Goal: Task Accomplishment & Management: Use online tool/utility

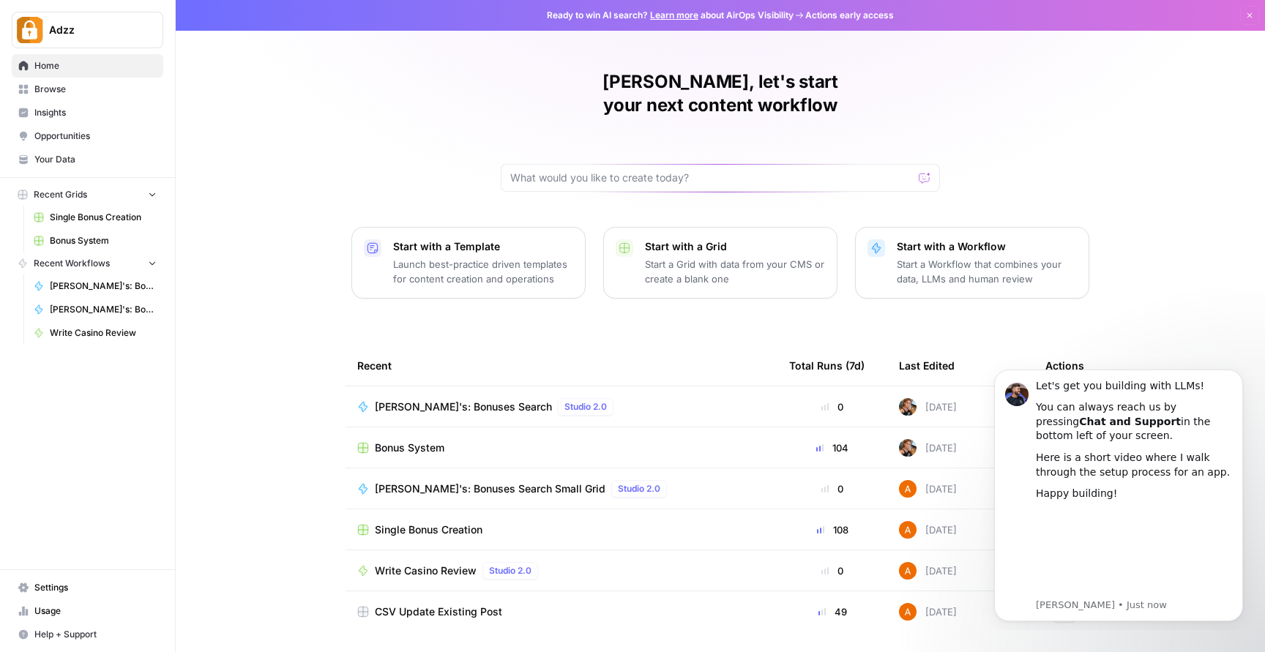
click at [457, 441] on div "Bonus System" at bounding box center [561, 448] width 408 height 15
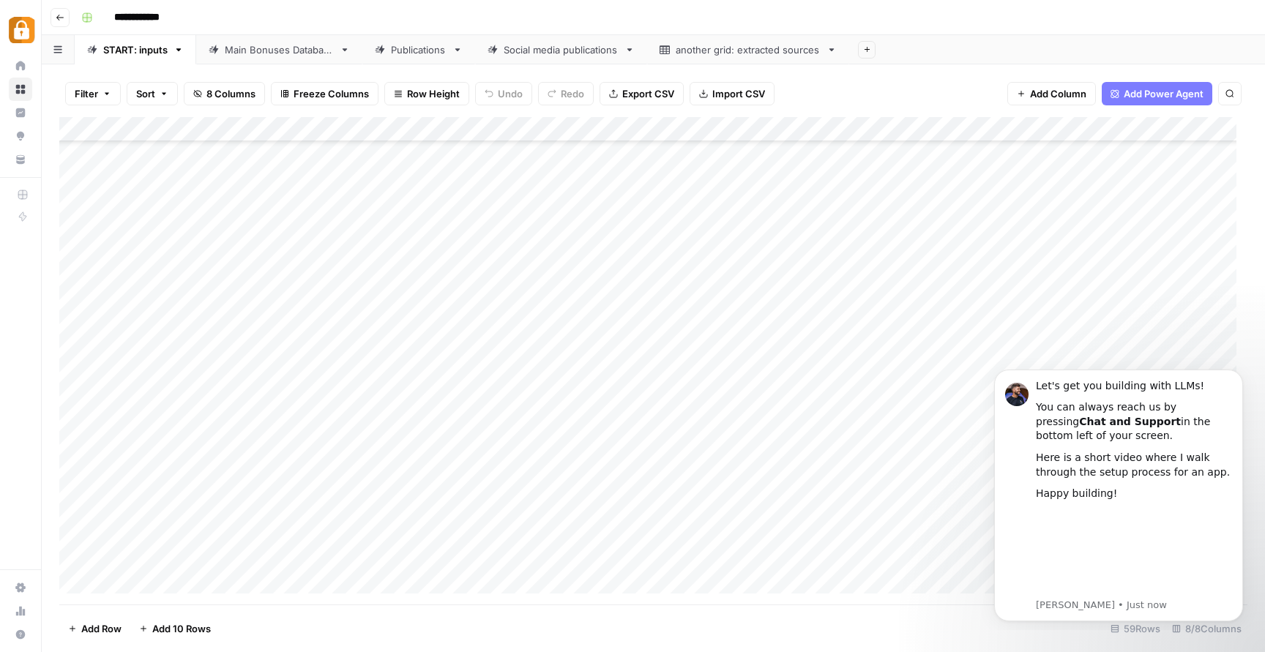
scroll to position [1040, 0]
click at [446, 507] on div "Add Column" at bounding box center [653, 360] width 1188 height 487
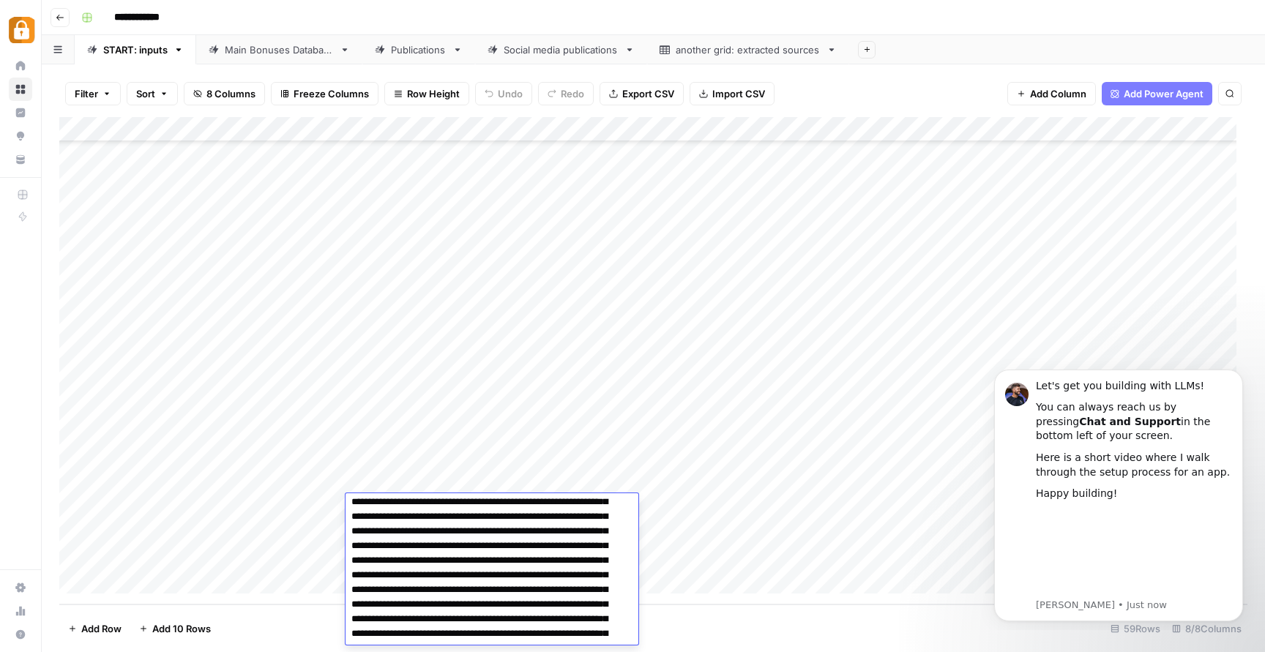
scroll to position [0, 0]
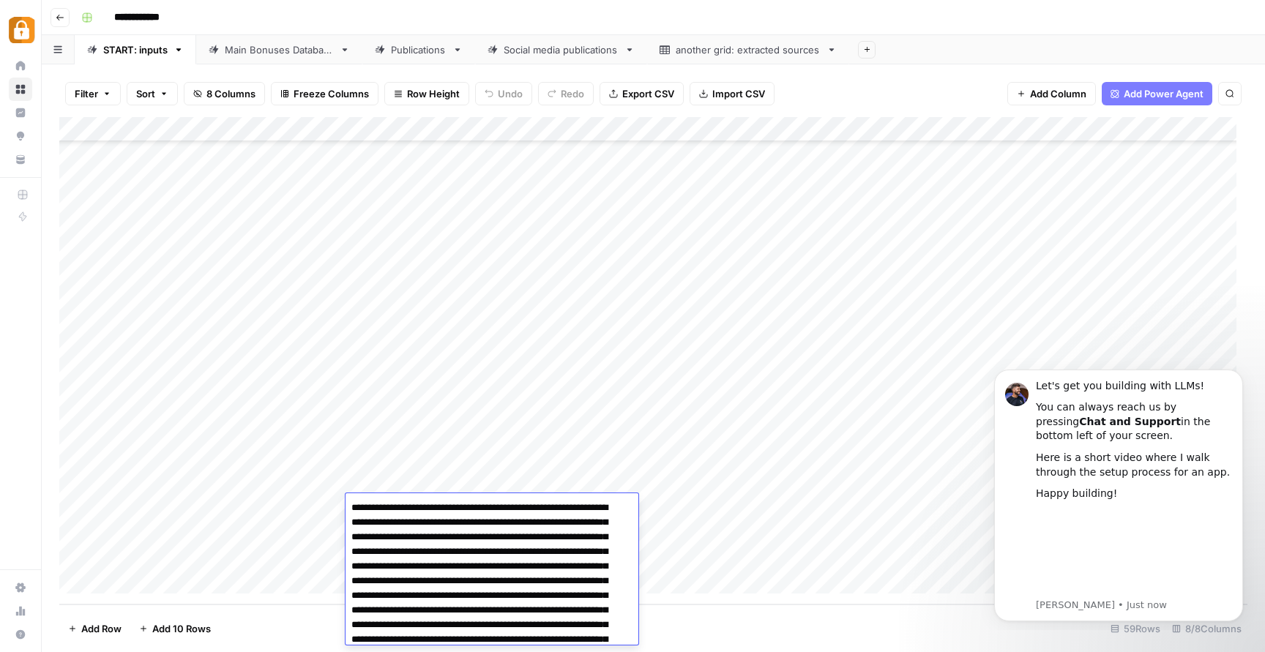
type textarea "**********"
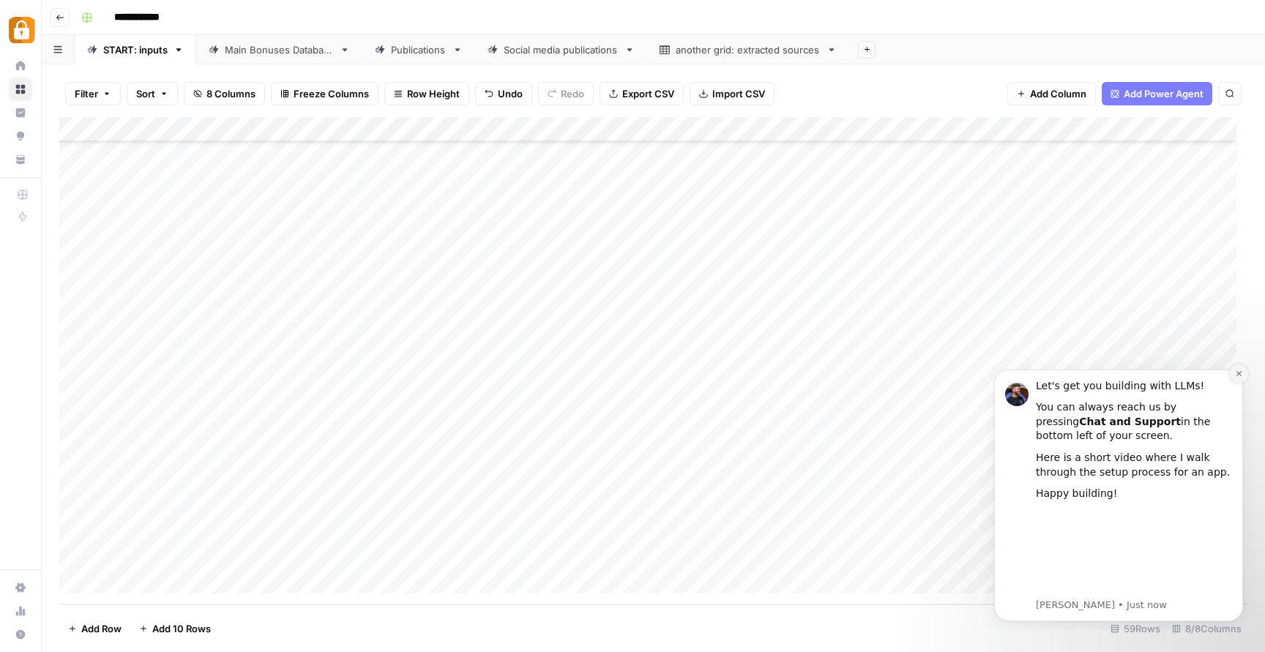
click at [1236, 373] on icon "Dismiss notification" at bounding box center [1239, 374] width 8 height 8
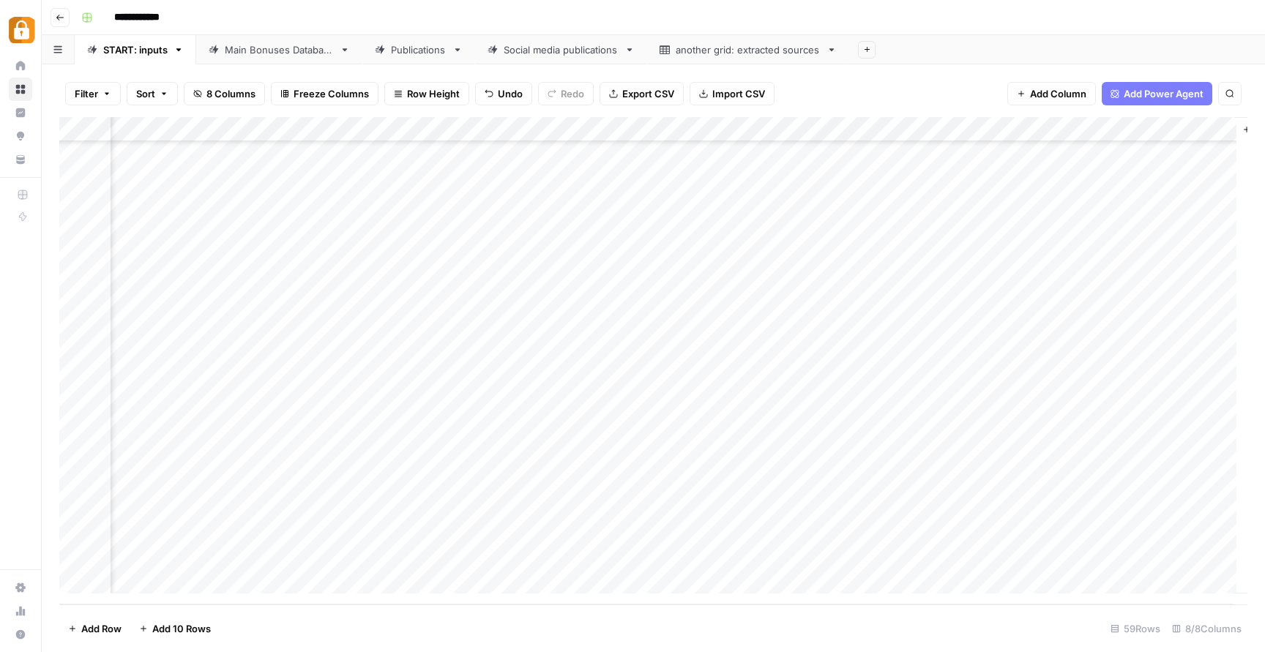
scroll to position [1040, 0]
click at [503, 504] on div "Add Column" at bounding box center [653, 360] width 1188 height 487
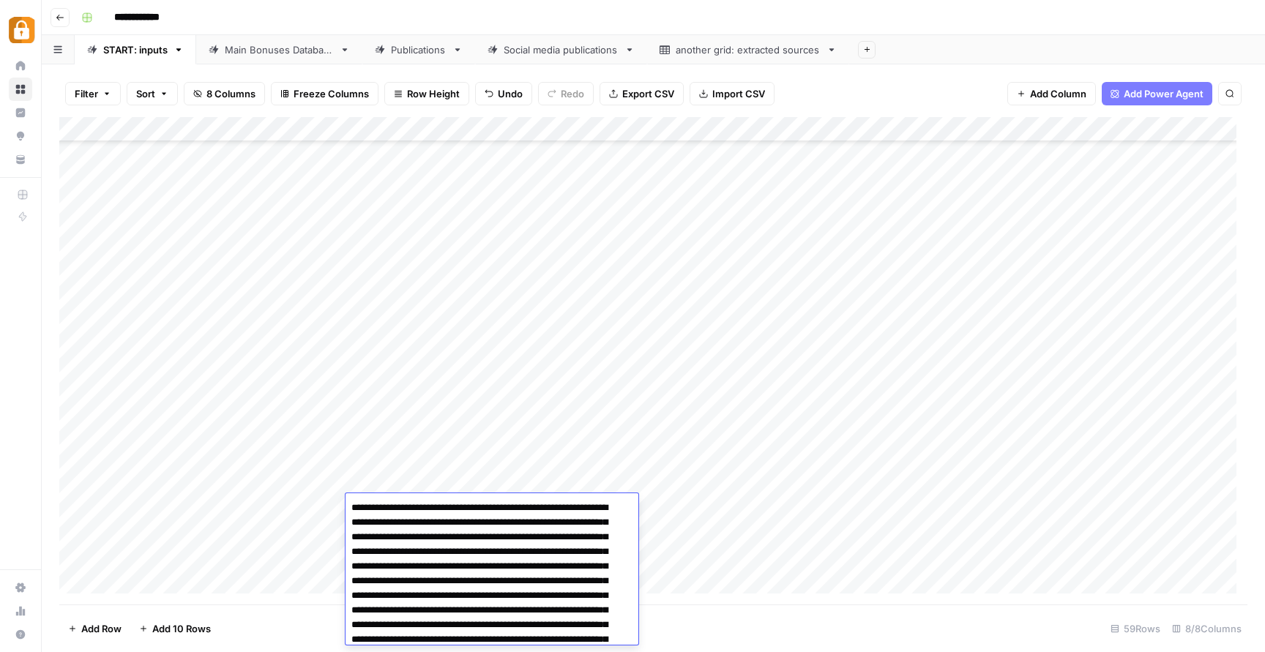
scroll to position [0, 0]
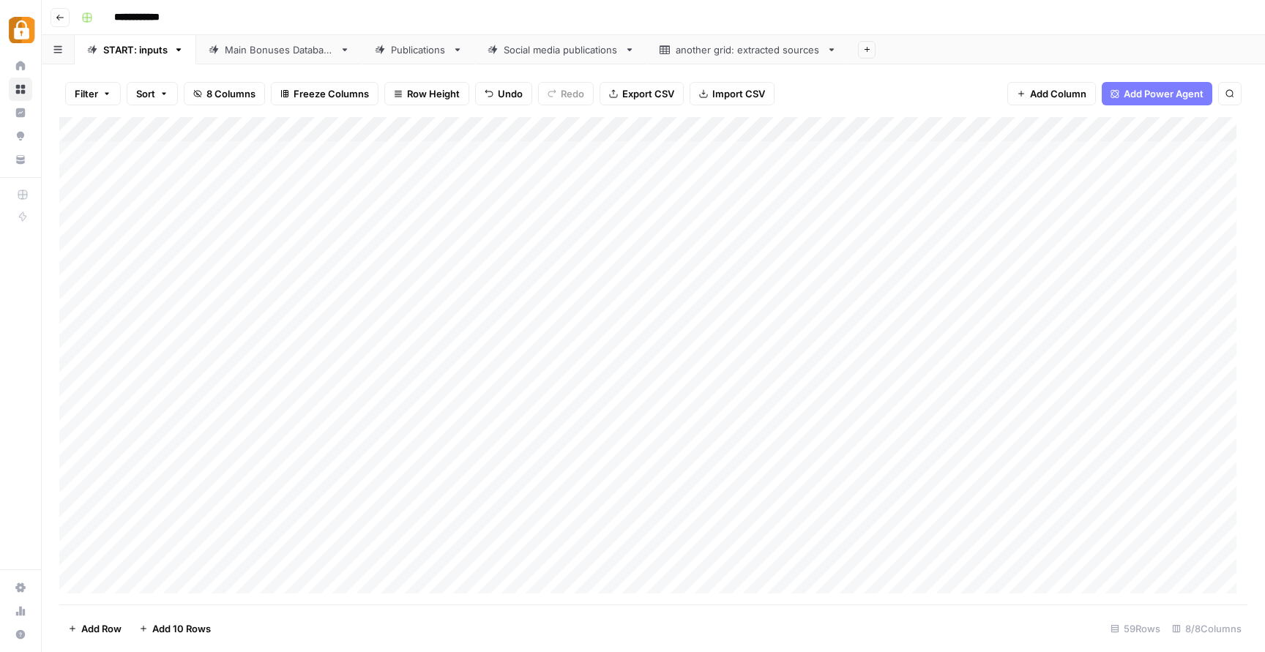
click at [417, 49] on div "Publications" at bounding box center [419, 49] width 56 height 15
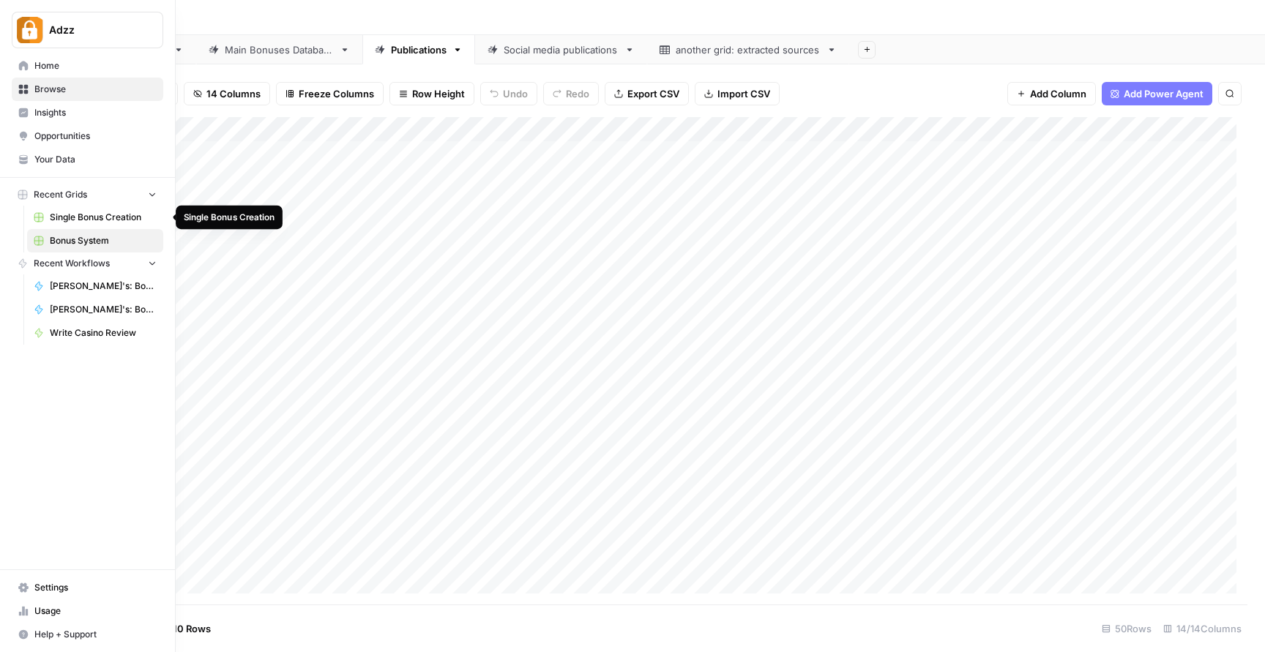
click at [77, 217] on span "Single Bonus Creation" at bounding box center [103, 217] width 107 height 13
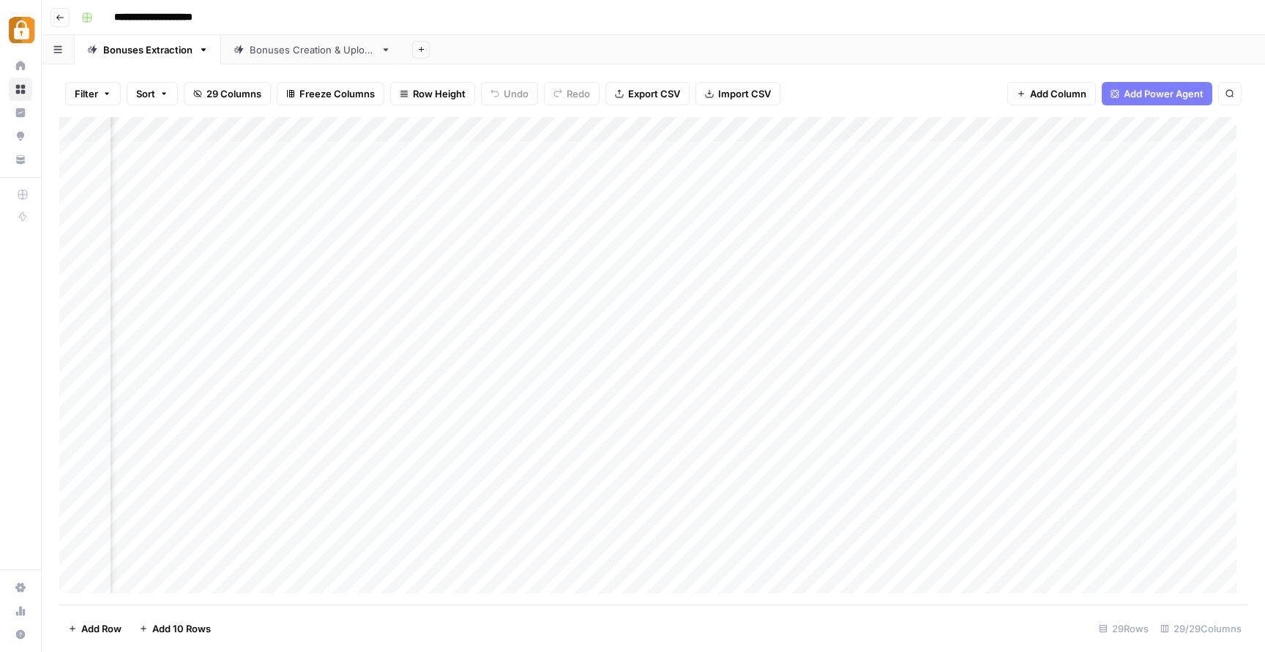
scroll to position [0, 2543]
click at [1238, 91] on button "Search" at bounding box center [1229, 93] width 23 height 23
click at [1099, 132] on input "*********" at bounding box center [1092, 136] width 161 height 18
type input "*"
type input "*****"
